Goal: Book appointment/travel/reservation

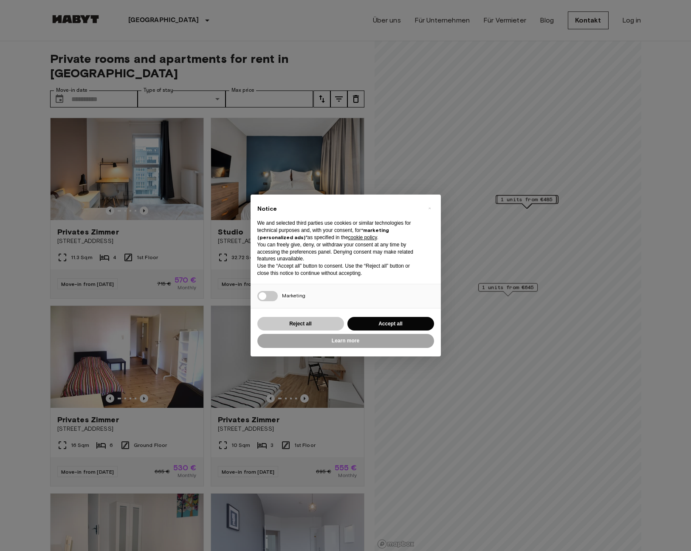
click at [313, 325] on button "Reject all" at bounding box center [300, 324] width 87 height 14
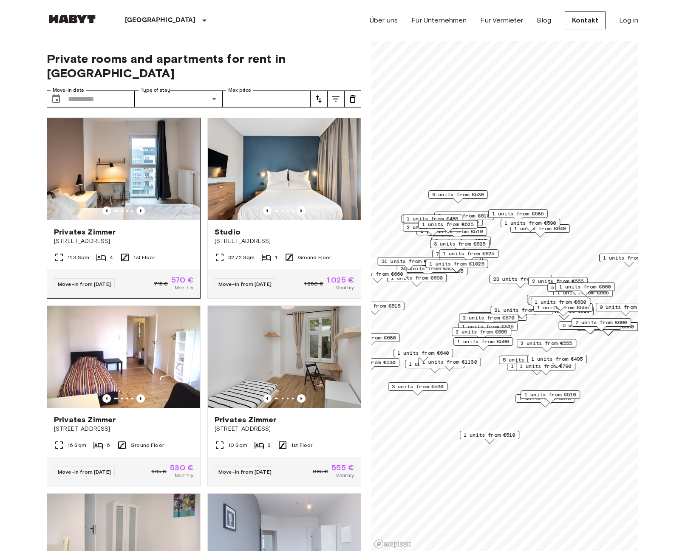
click at [110, 227] on span "Privates Zimmer" at bounding box center [85, 232] width 62 height 10
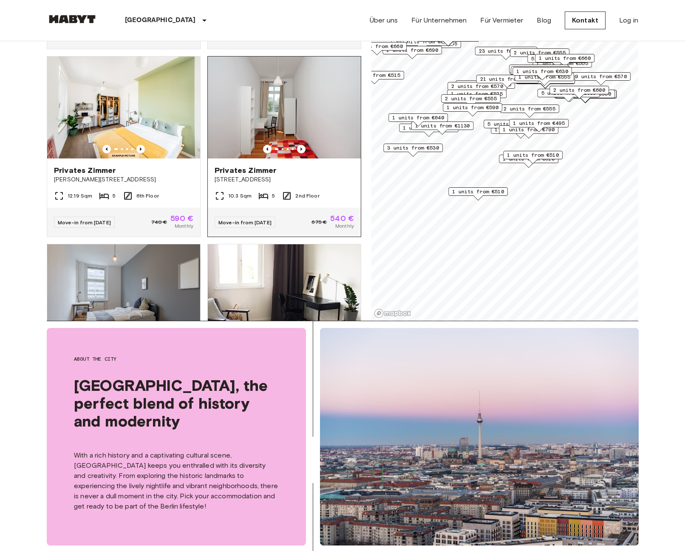
scroll to position [3378, 0]
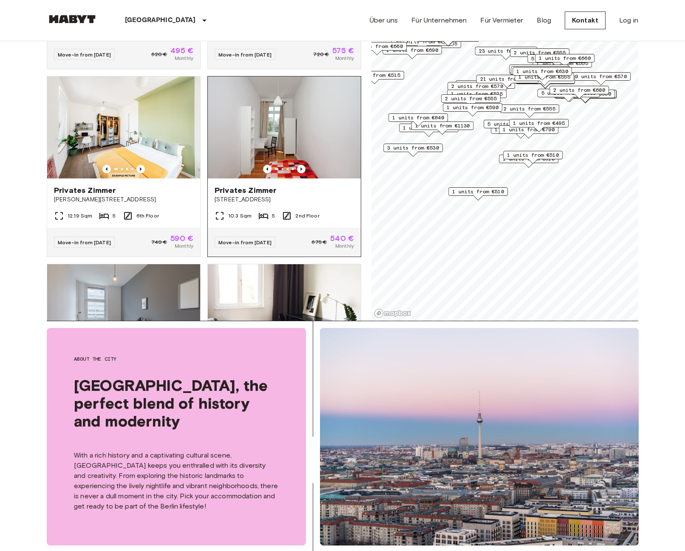
click at [288, 178] on img at bounding box center [284, 127] width 153 height 102
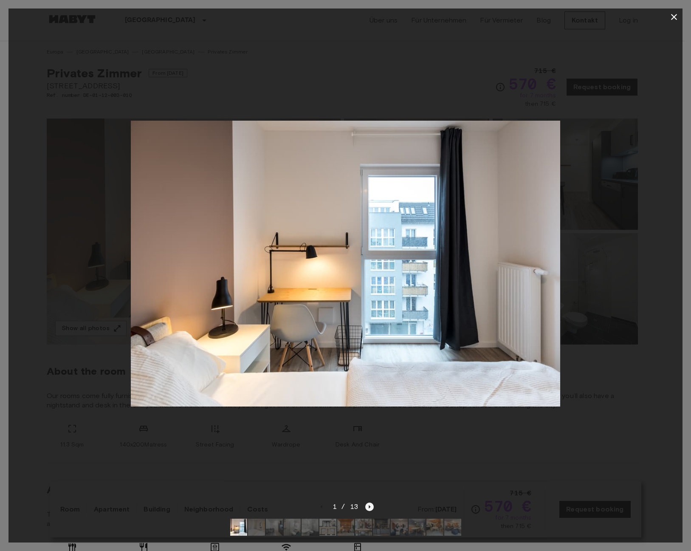
click at [370, 502] on icon "Next image" at bounding box center [369, 506] width 8 height 8
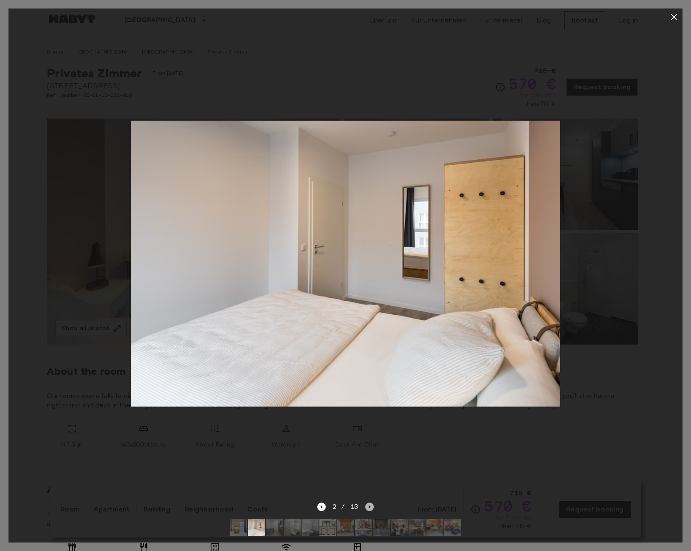
click at [370, 502] on icon "Next image" at bounding box center [369, 506] width 8 height 8
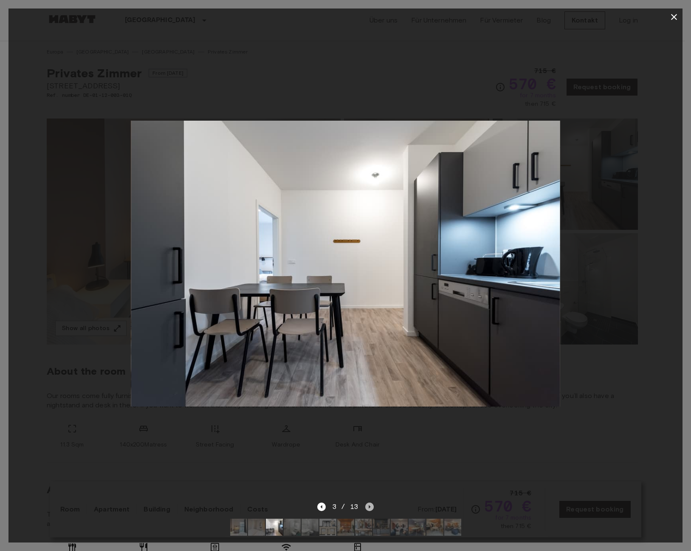
click at [370, 502] on icon "Next image" at bounding box center [369, 506] width 8 height 8
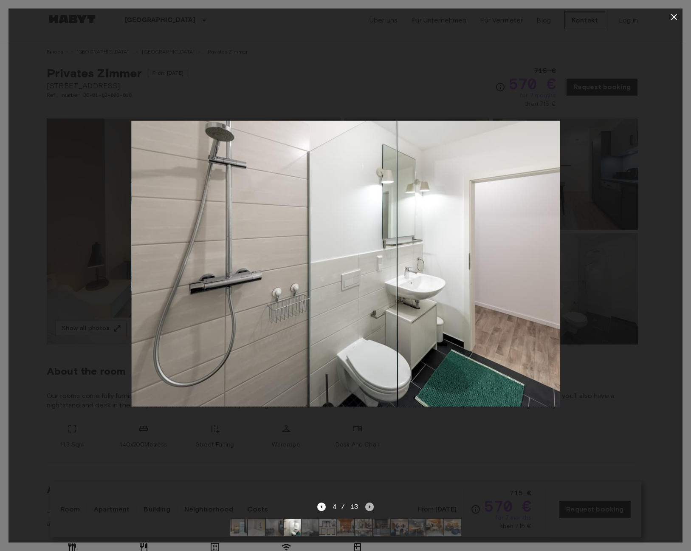
click at [370, 502] on icon "Next image" at bounding box center [369, 506] width 8 height 8
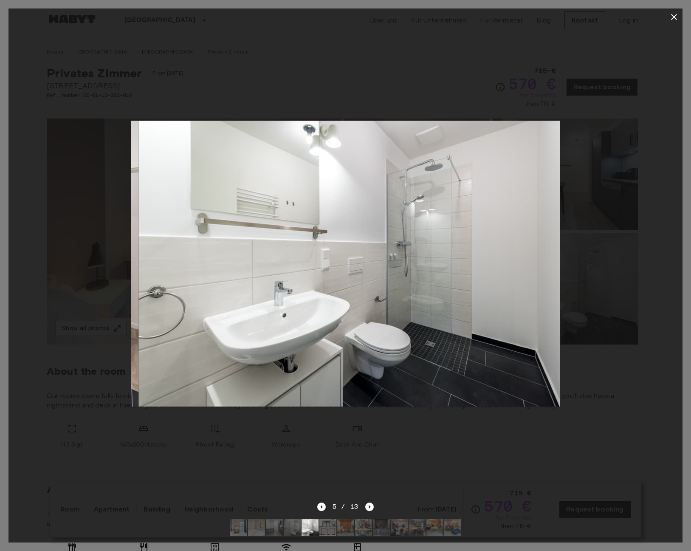
click at [411, 451] on div at bounding box center [345, 263] width 674 height 476
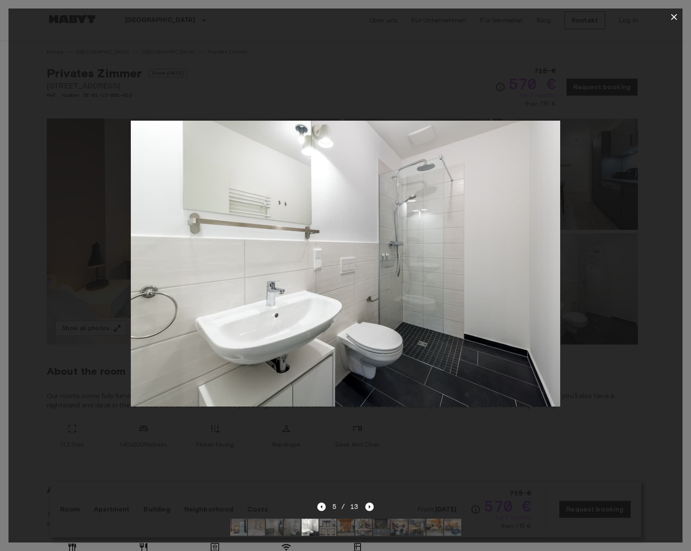
click at [674, 21] on icon "button" at bounding box center [674, 17] width 10 height 10
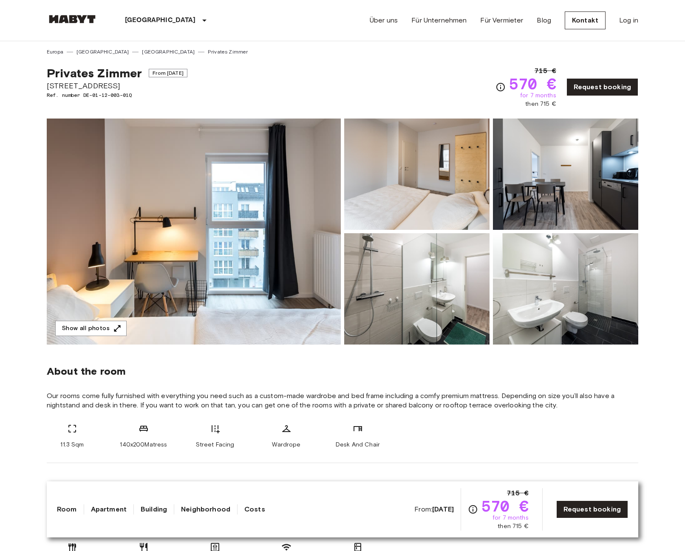
click at [308, 205] on img at bounding box center [194, 231] width 294 height 226
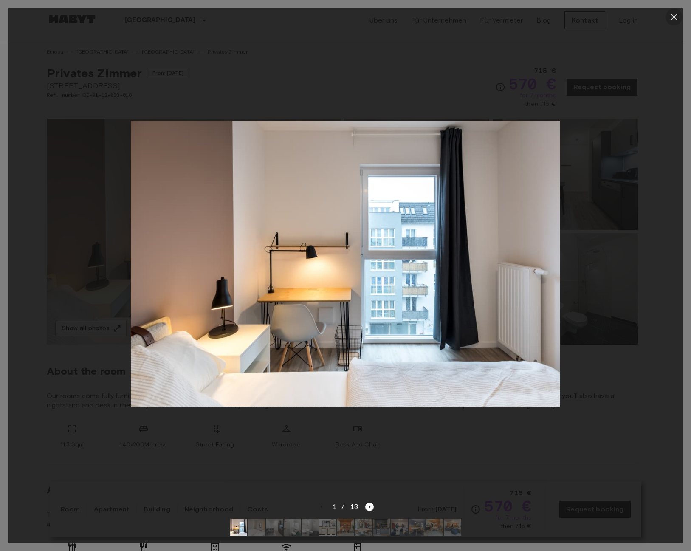
click at [672, 16] on icon "button" at bounding box center [674, 17] width 10 height 10
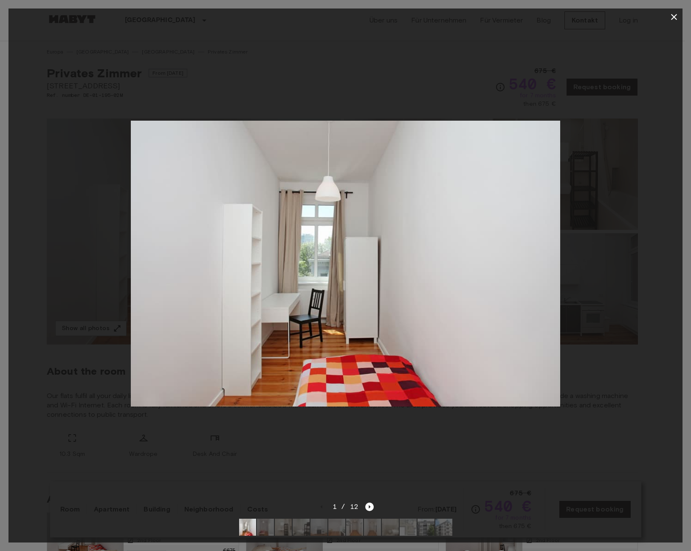
click at [369, 495] on div at bounding box center [345, 263] width 674 height 476
click at [400, 477] on div at bounding box center [345, 263] width 674 height 476
click at [367, 502] on icon "Next image" at bounding box center [369, 506] width 8 height 8
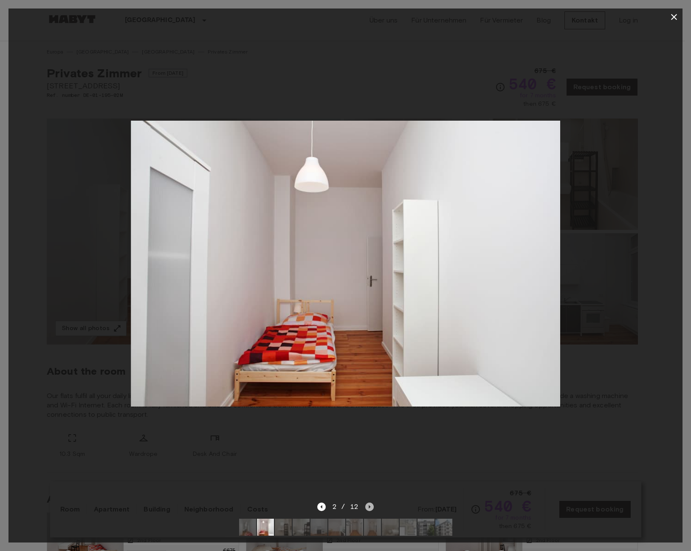
click at [367, 502] on icon "Next image" at bounding box center [369, 506] width 8 height 8
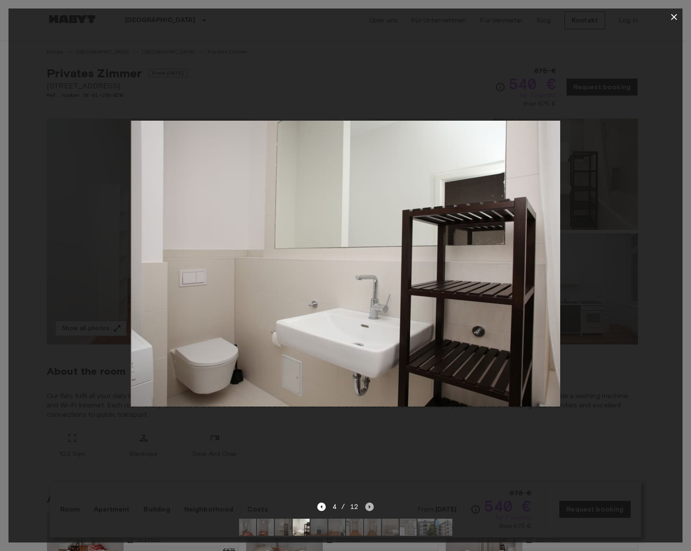
click at [367, 502] on icon "Next image" at bounding box center [369, 506] width 8 height 8
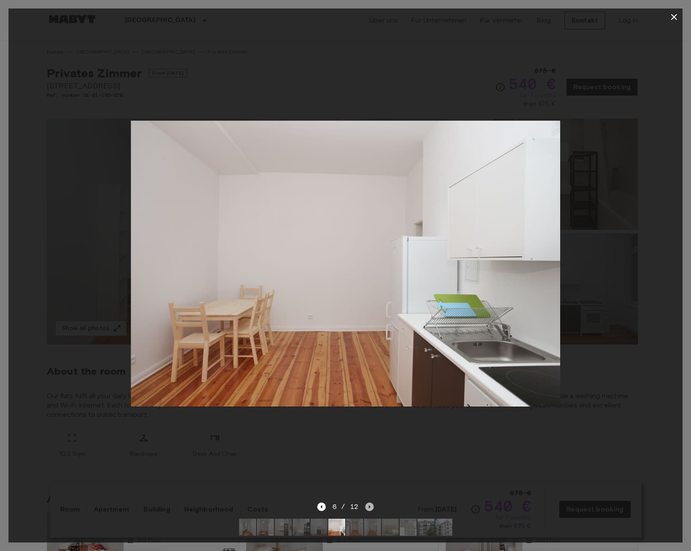
click at [369, 505] on icon "Next image" at bounding box center [370, 506] width 2 height 3
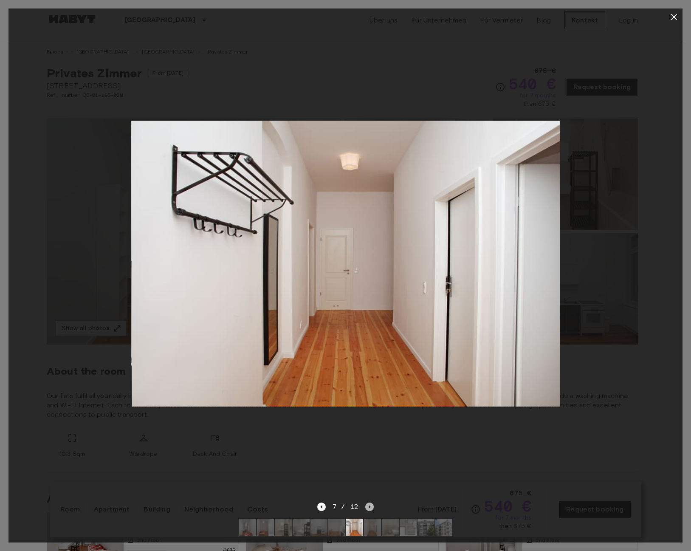
click at [369, 505] on icon "Next image" at bounding box center [370, 506] width 2 height 3
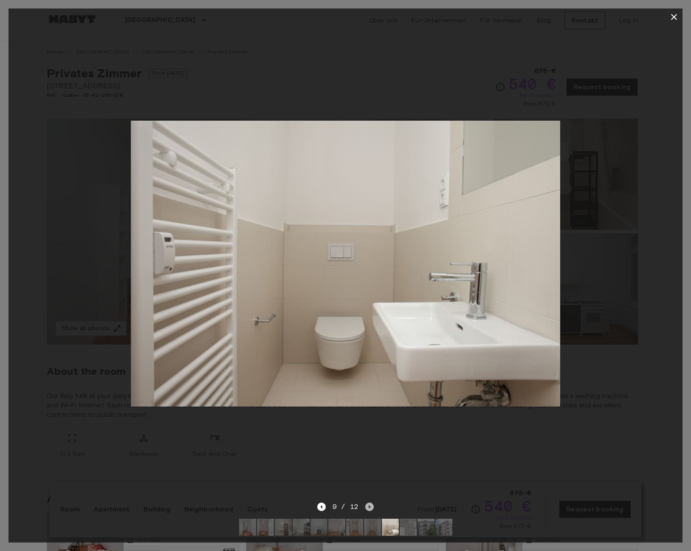
click at [369, 505] on icon "Next image" at bounding box center [370, 506] width 2 height 3
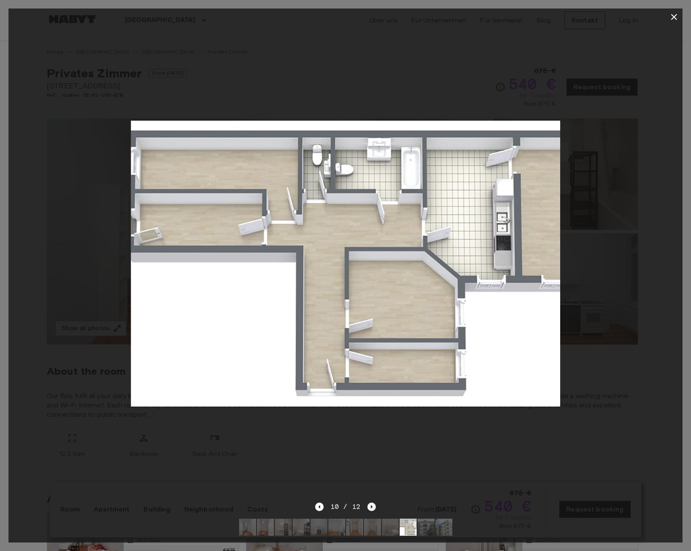
click at [369, 502] on icon "Next image" at bounding box center [371, 506] width 8 height 8
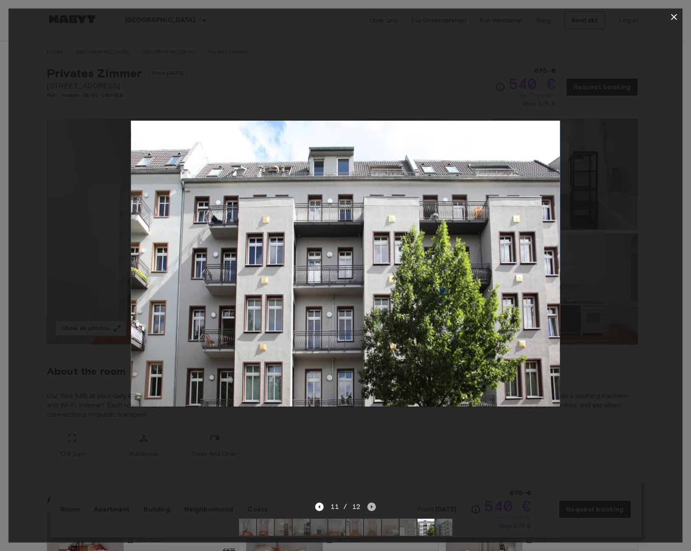
click at [369, 502] on icon "Next image" at bounding box center [371, 506] width 8 height 8
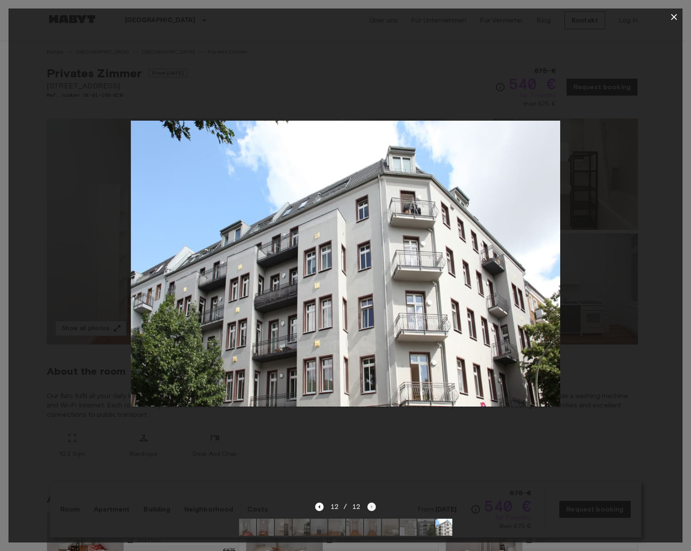
click at [369, 502] on div "12 / 12" at bounding box center [345, 507] width 61 height 10
click at [677, 15] on icon "button" at bounding box center [674, 17] width 10 height 10
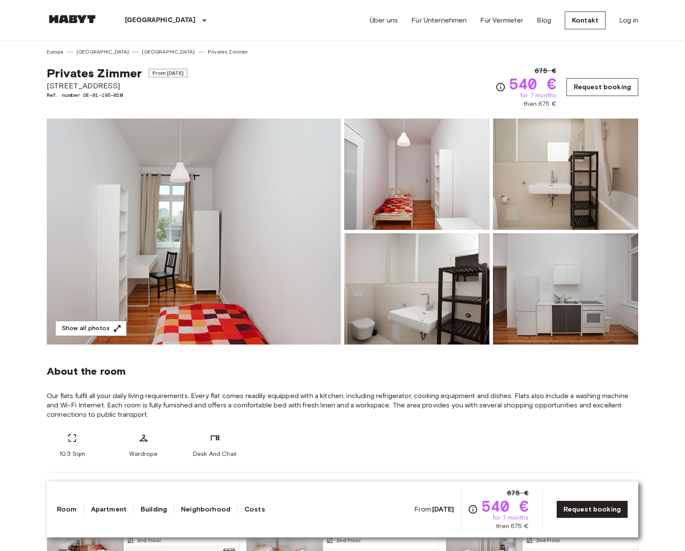
click at [579, 91] on link "Request booking" at bounding box center [602, 87] width 72 height 18
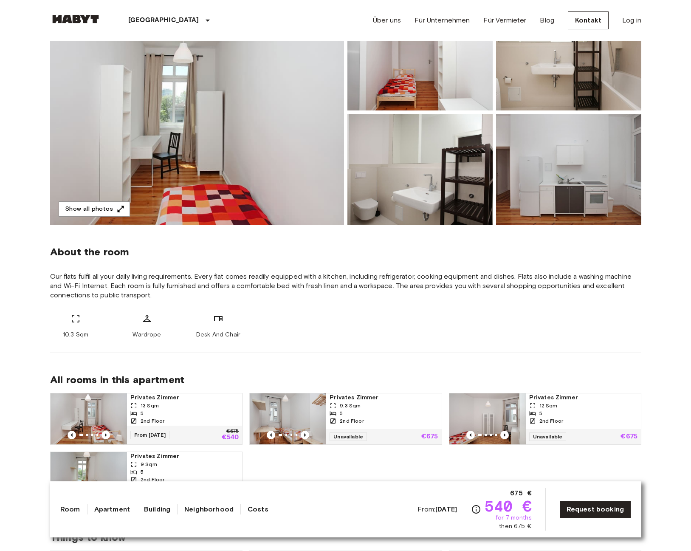
scroll to position [162, 0]
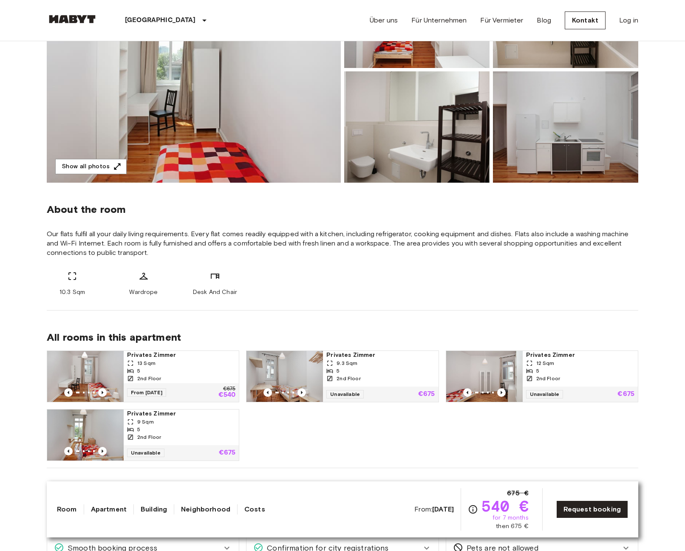
click at [294, 151] on img at bounding box center [194, 70] width 294 height 226
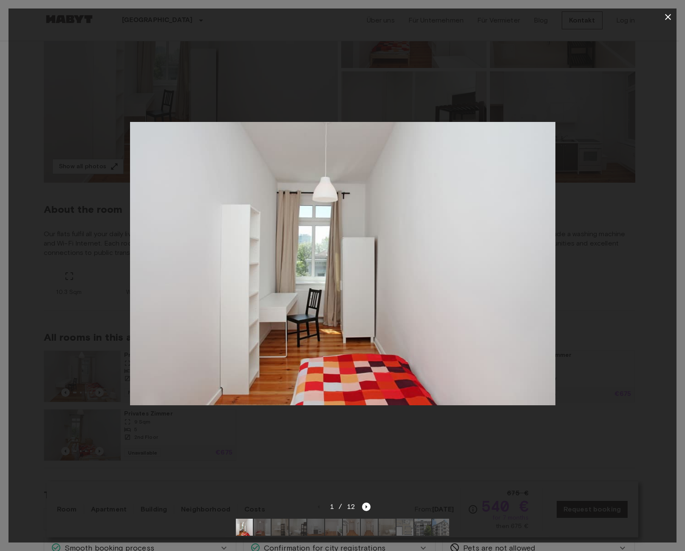
click at [294, 151] on img at bounding box center [342, 263] width 425 height 283
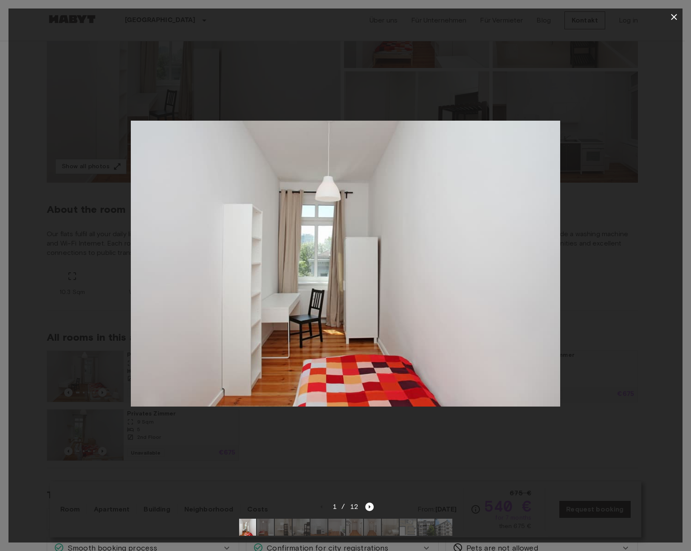
click at [608, 195] on div at bounding box center [345, 263] width 674 height 476
click at [367, 502] on icon "Next image" at bounding box center [369, 506] width 8 height 8
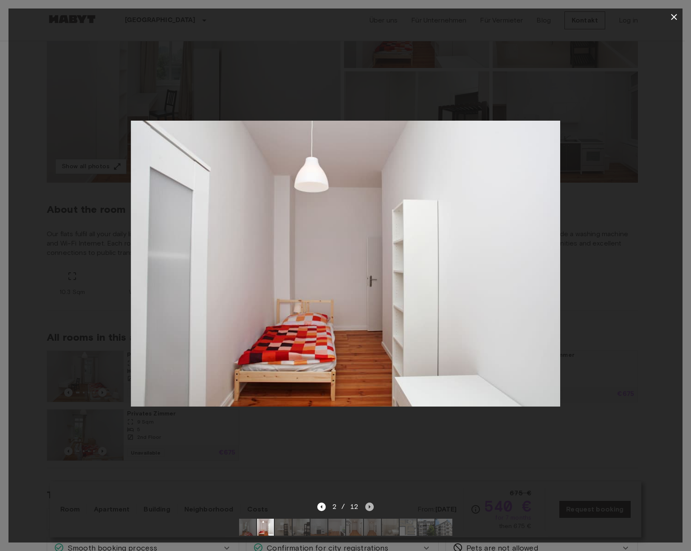
click at [367, 502] on icon "Next image" at bounding box center [369, 506] width 8 height 8
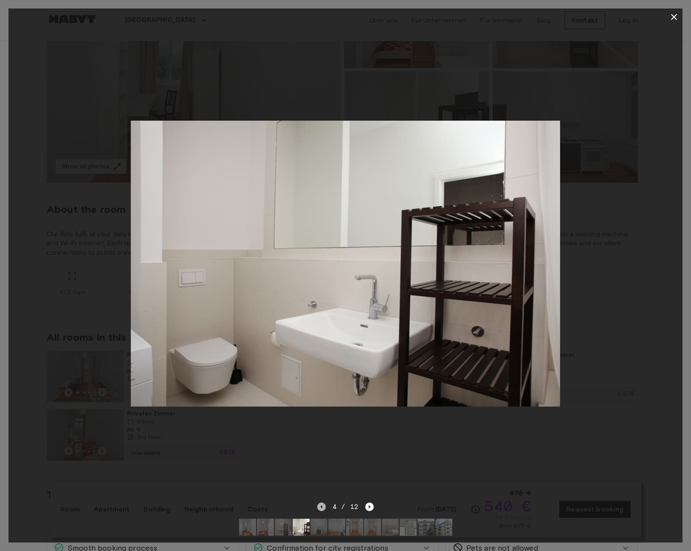
click at [322, 502] on icon "Previous image" at bounding box center [321, 506] width 8 height 8
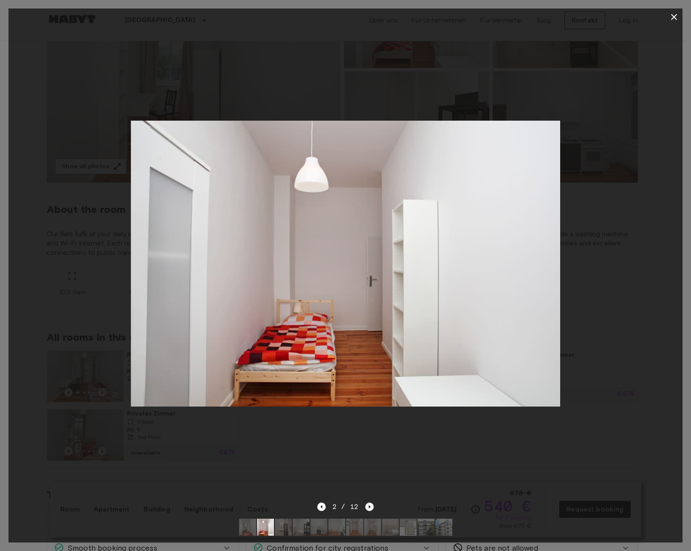
click at [368, 502] on icon "Next image" at bounding box center [369, 506] width 8 height 8
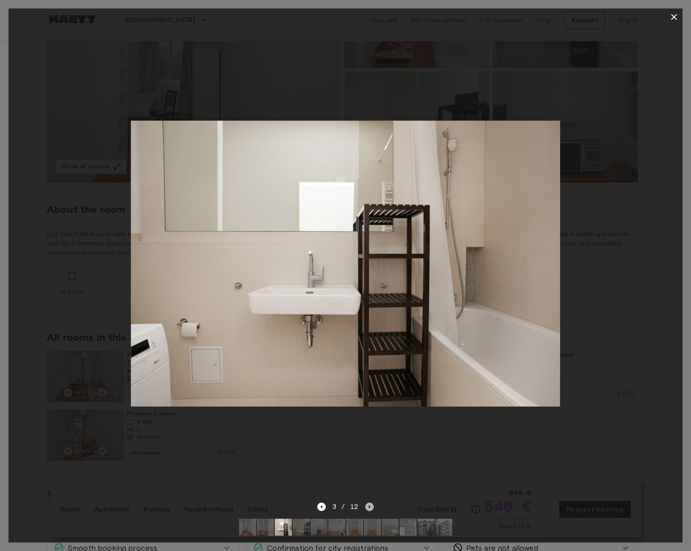
click at [368, 502] on icon "Next image" at bounding box center [369, 506] width 8 height 8
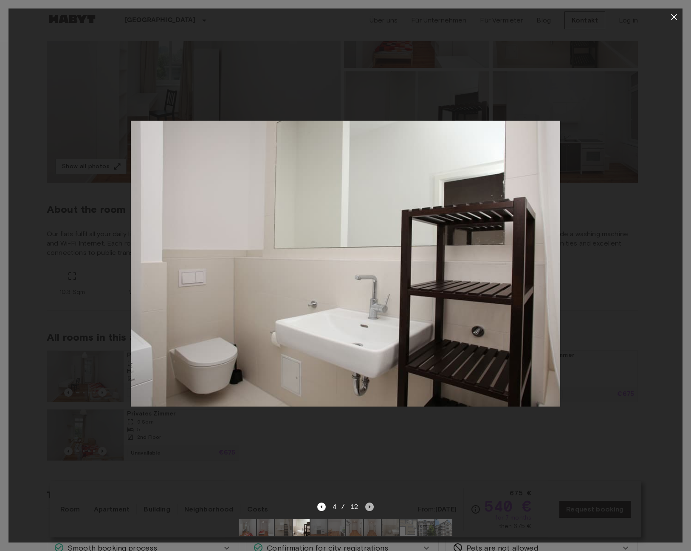
click at [368, 502] on icon "Next image" at bounding box center [369, 506] width 8 height 8
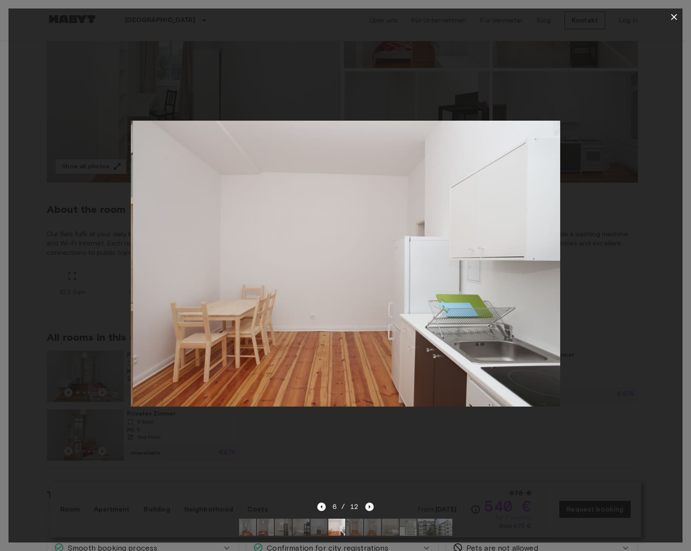
click at [368, 502] on icon "Next image" at bounding box center [369, 506] width 8 height 8
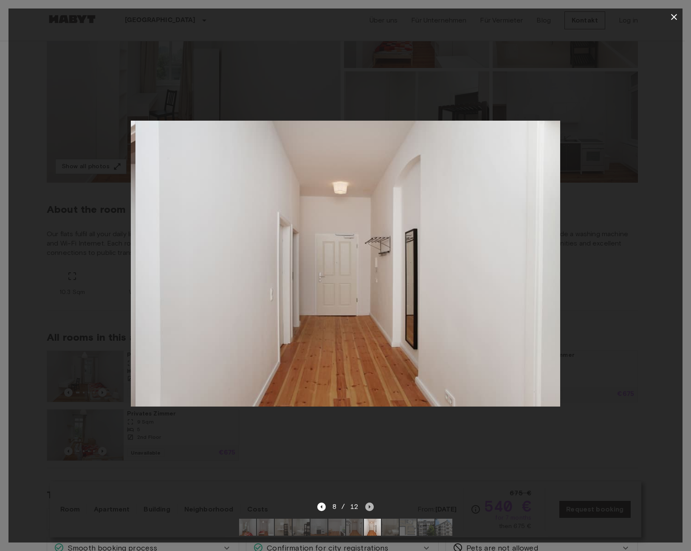
click at [368, 502] on icon "Next image" at bounding box center [369, 506] width 8 height 8
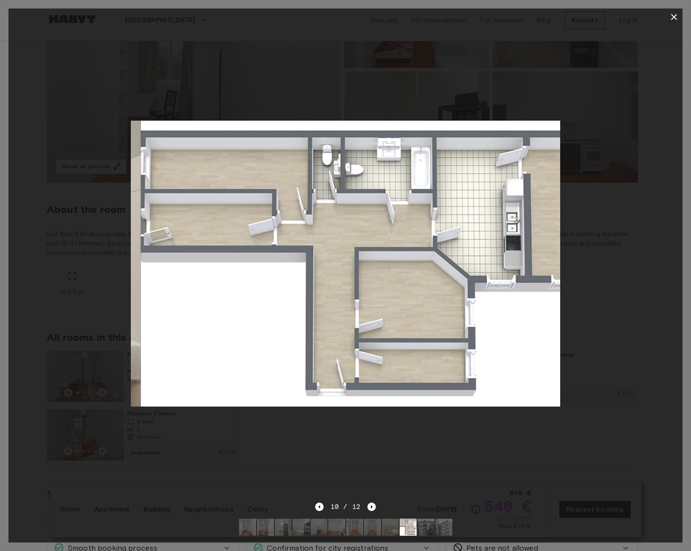
click at [368, 502] on icon "Next image" at bounding box center [371, 506] width 8 height 8
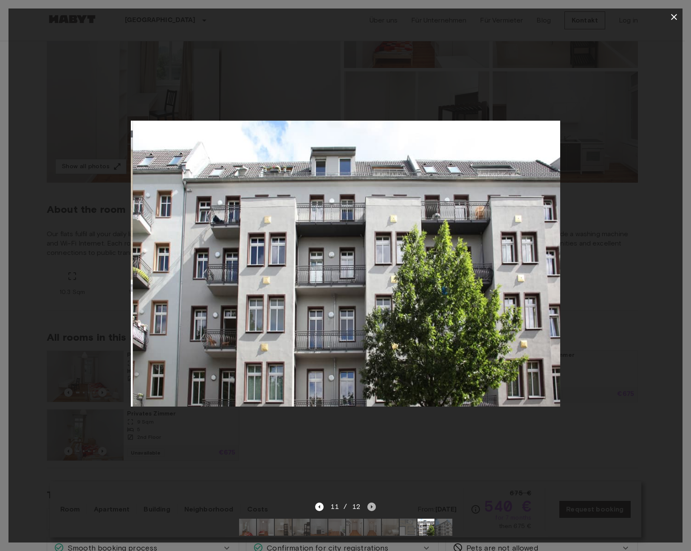
click at [368, 502] on icon "Next image" at bounding box center [371, 506] width 8 height 8
click at [368, 502] on div "11 / 12" at bounding box center [345, 507] width 61 height 10
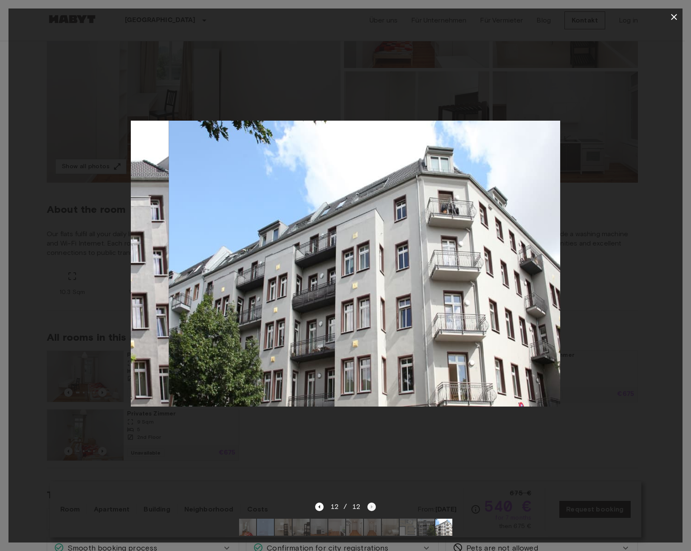
click at [368, 502] on div "12 / 12" at bounding box center [345, 507] width 61 height 10
